Goal: Check status

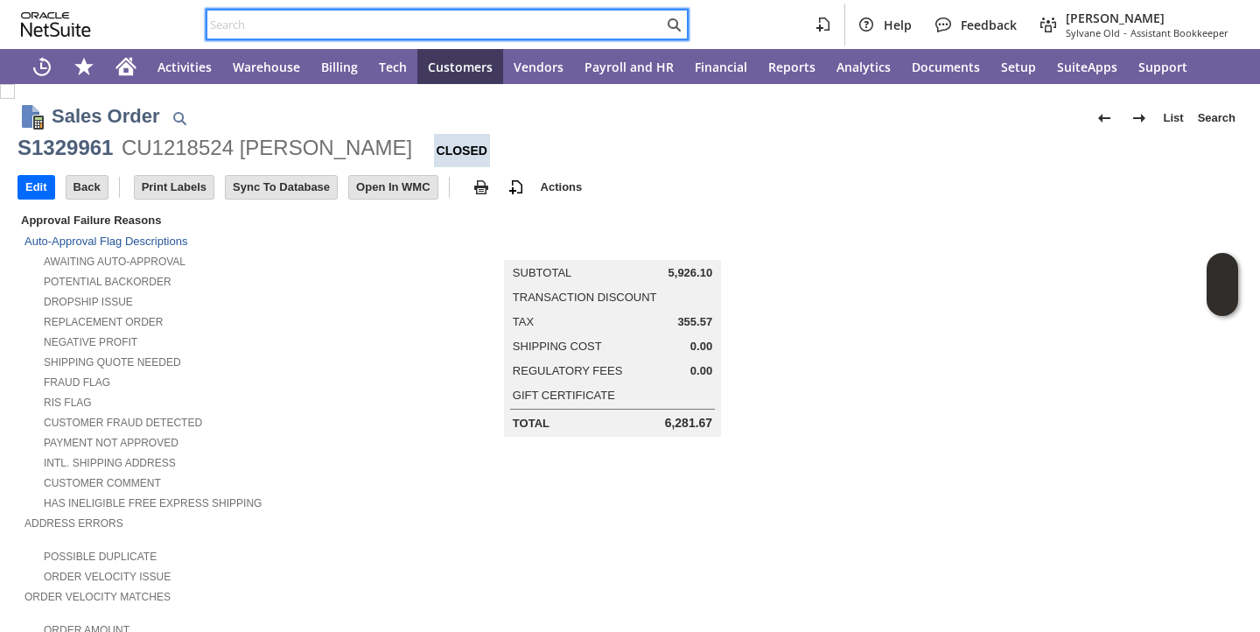
click at [506, 15] on input "text" at bounding box center [435, 24] width 456 height 21
paste input "P217945"
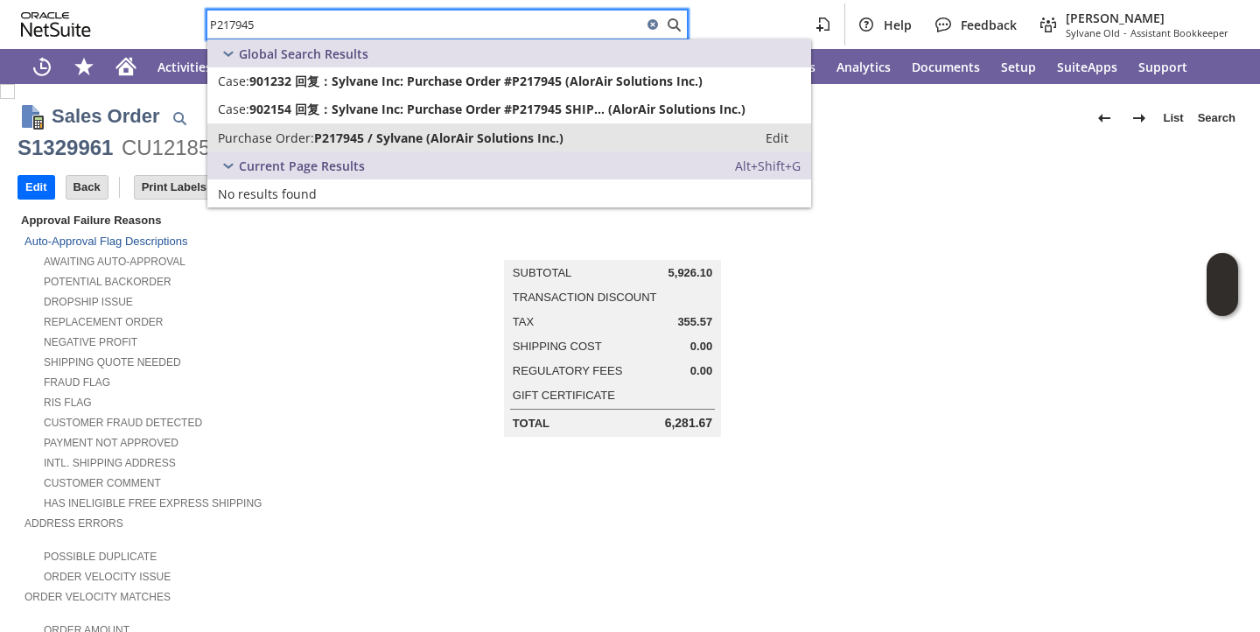
type input "P217945"
click at [428, 144] on span "P217945 / Sylvane (AlorAir Solutions Inc.)" at bounding box center [438, 137] width 249 height 17
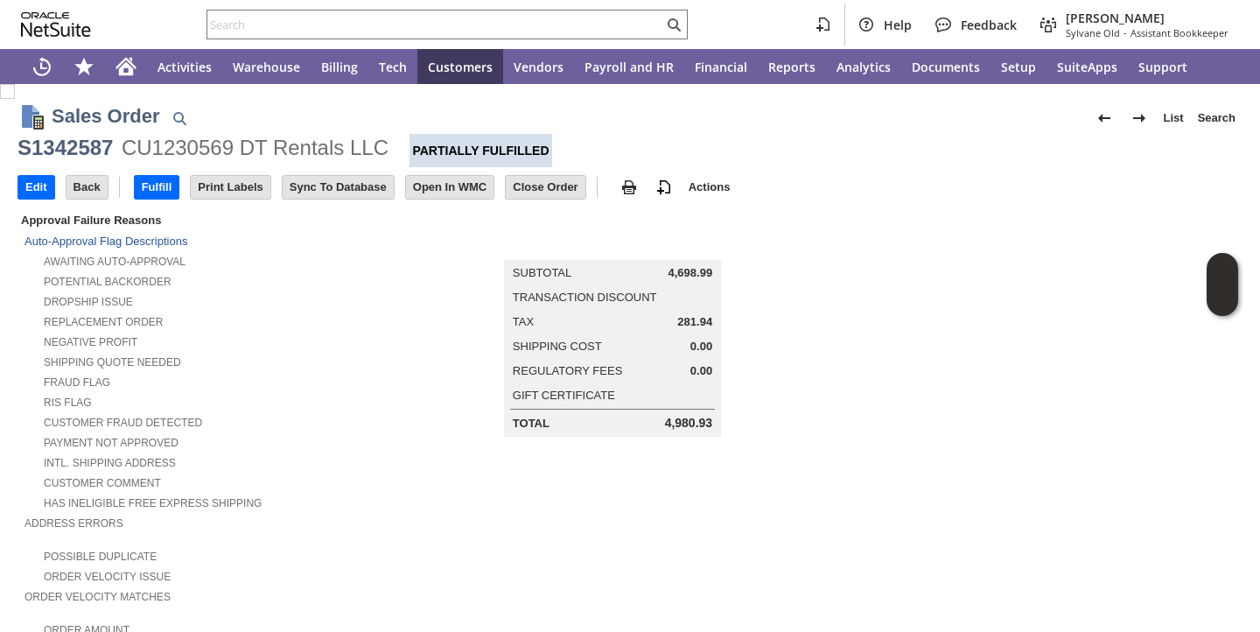
scroll to position [1589, 0]
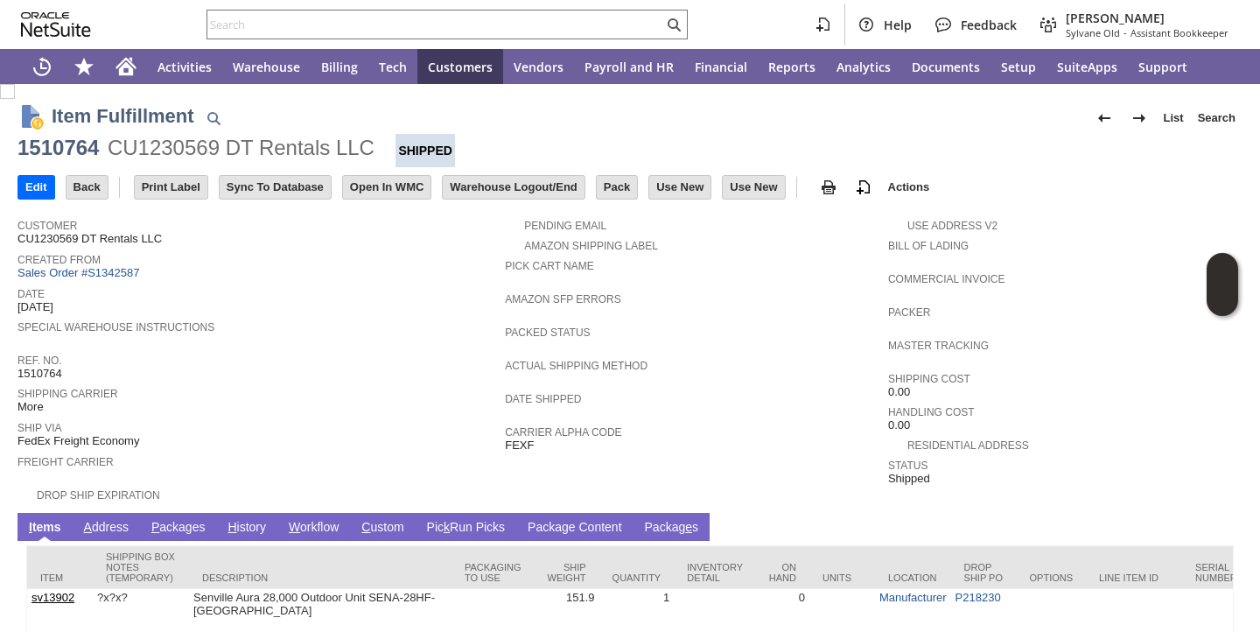
click at [185, 515] on td "P ackages" at bounding box center [178, 527] width 77 height 28
click at [185, 520] on link "P ackages" at bounding box center [178, 528] width 63 height 17
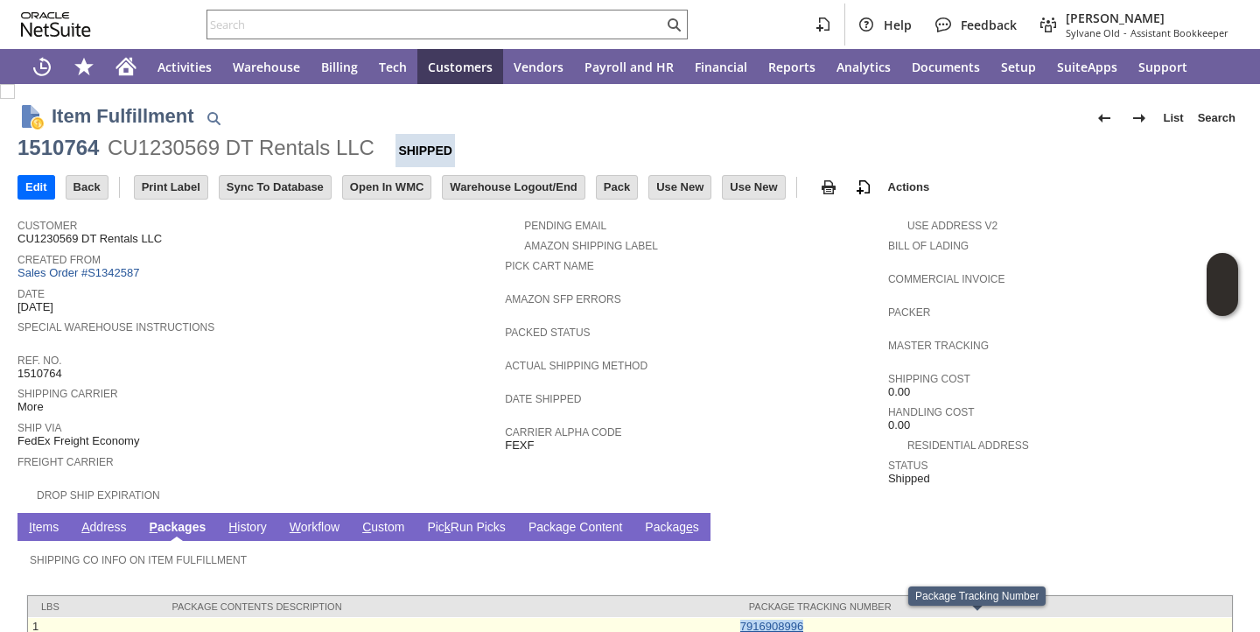
copy link "7916908996"
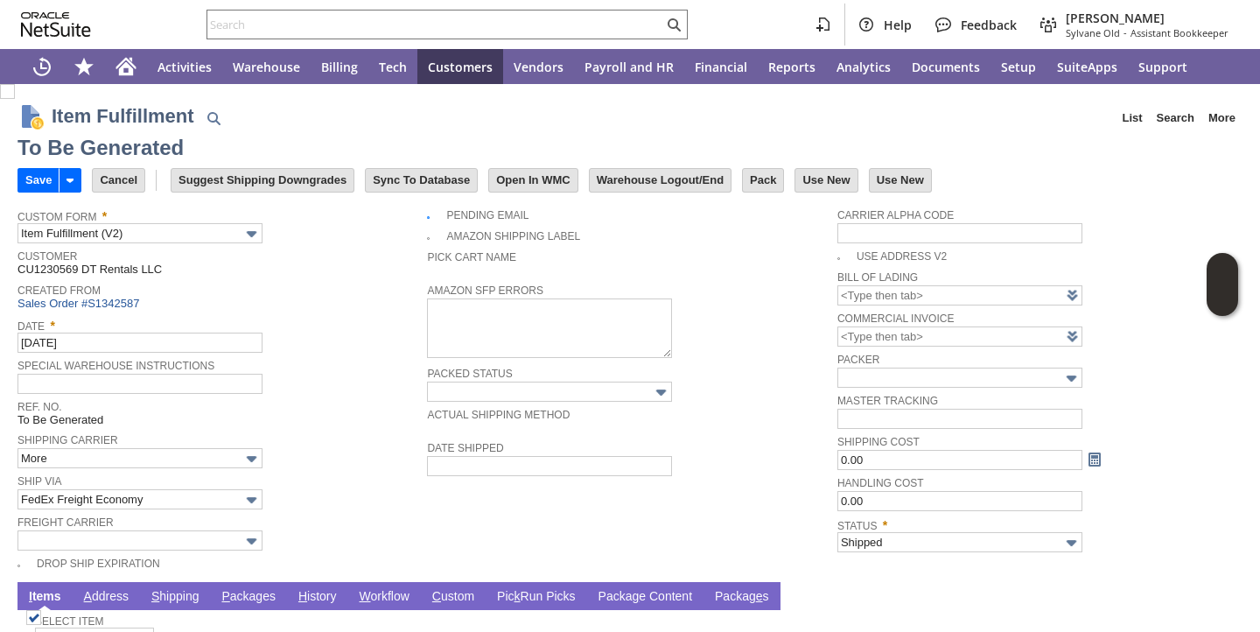
click at [253, 596] on link "P ackages" at bounding box center [248, 597] width 63 height 17
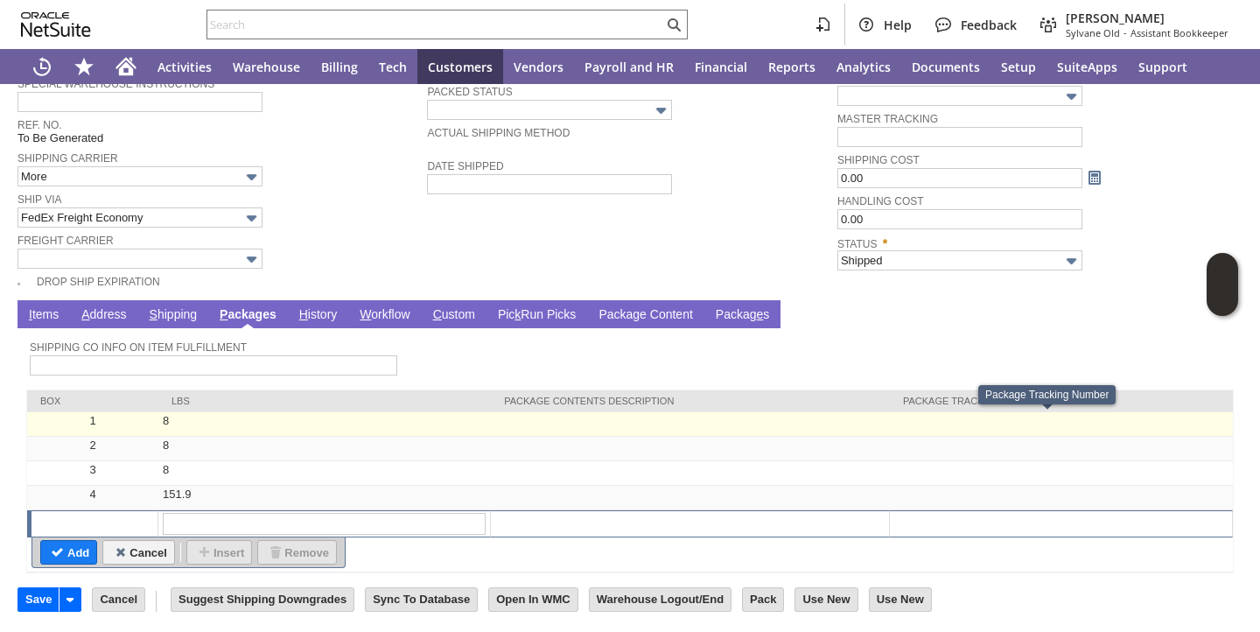
click at [966, 425] on td at bounding box center [1061, 424] width 343 height 24
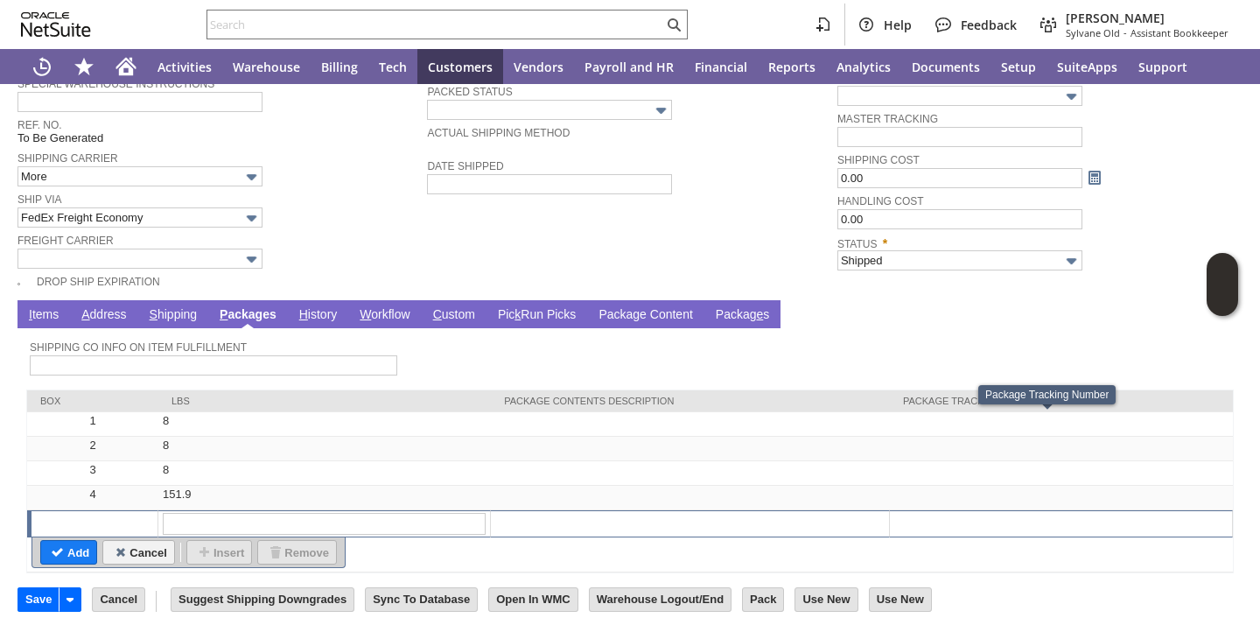
type input "OK"
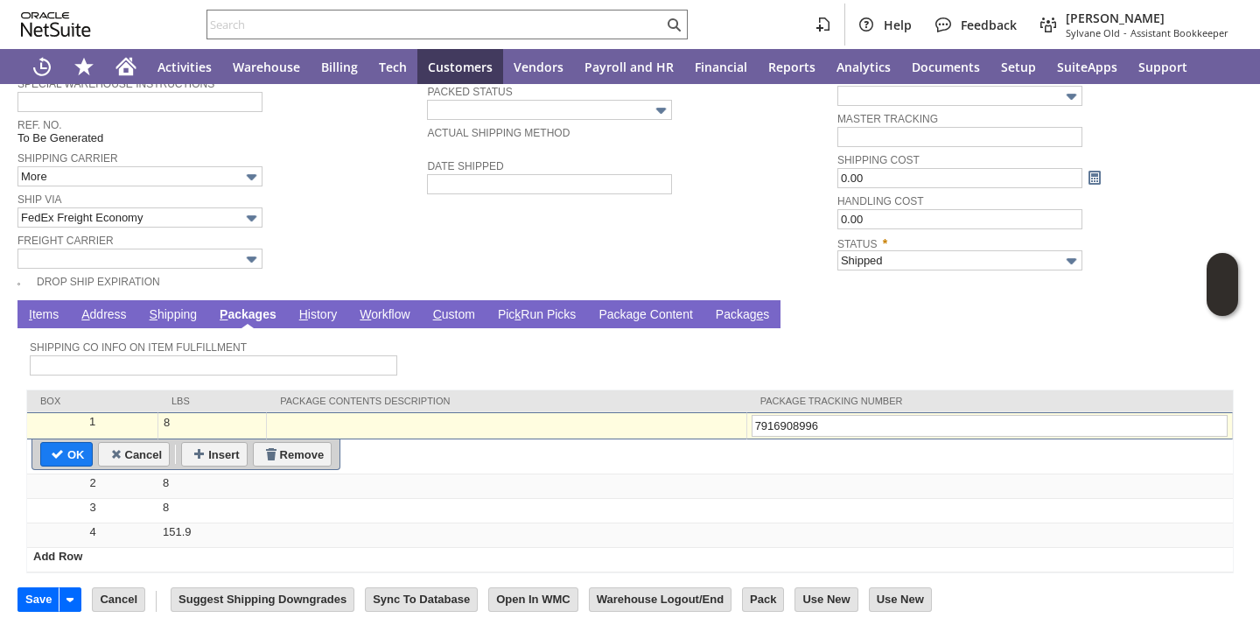
type input "7916908996"
click at [48, 317] on link "I tems" at bounding box center [43, 315] width 38 height 17
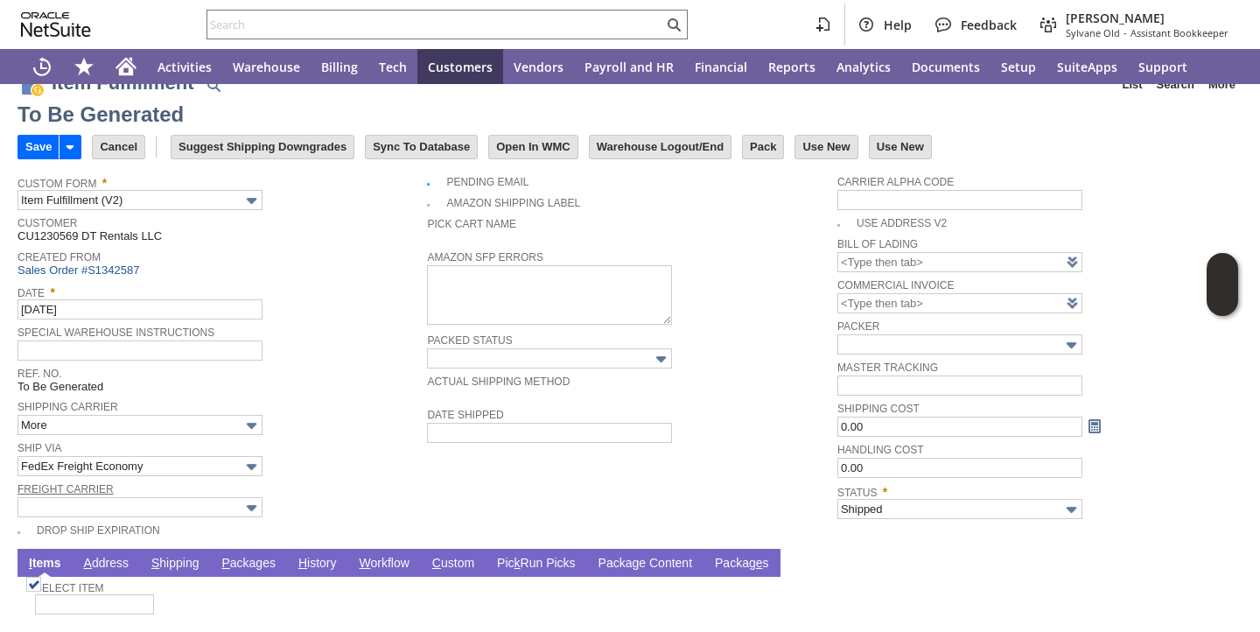
scroll to position [0, 0]
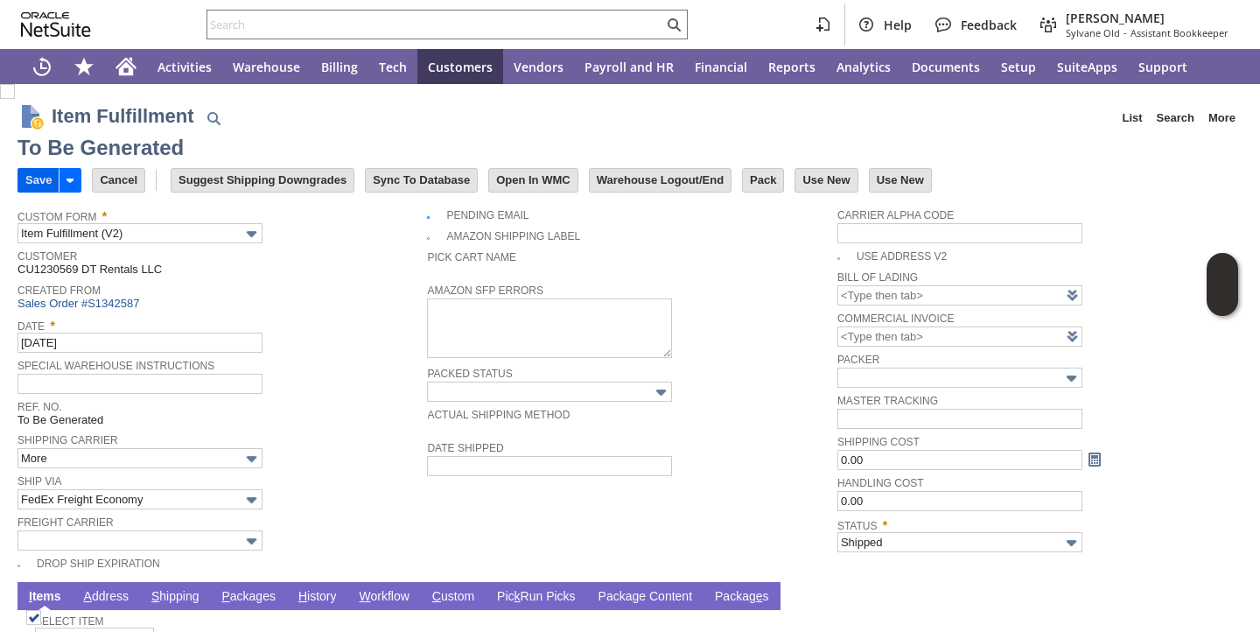
click at [37, 176] on input "Save" at bounding box center [38, 180] width 40 height 23
